Goal: Find specific page/section: Find specific page/section

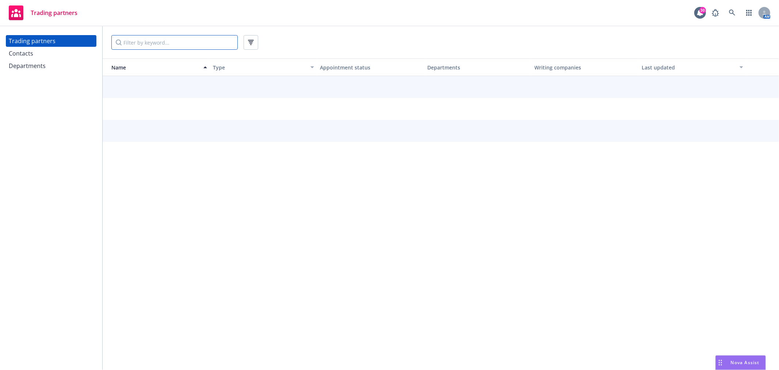
click at [158, 41] on input "Filter by keyword..." at bounding box center [174, 42] width 126 height 15
type input "travelers"
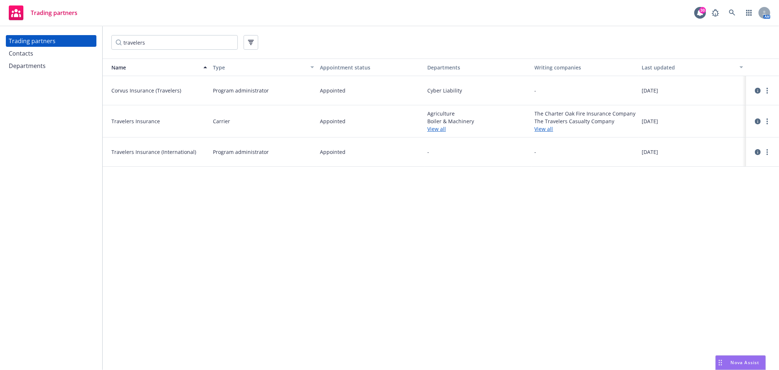
click at [143, 119] on span "Travelers Insurance" at bounding box center [159, 121] width 96 height 8
